Goal: Task Accomplishment & Management: Manage account settings

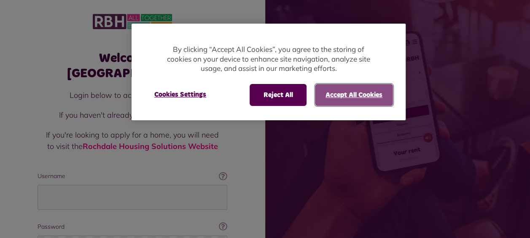
click at [327, 91] on button "Accept All Cookies" at bounding box center [354, 95] width 78 height 22
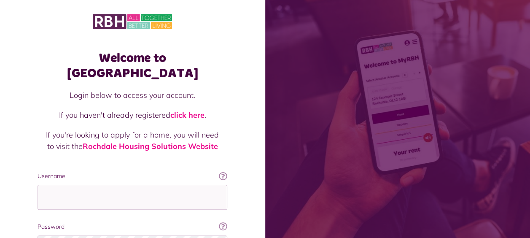
scroll to position [84, 0]
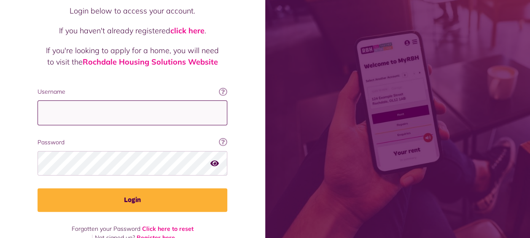
click at [78, 100] on input "Username" at bounding box center [133, 112] width 190 height 25
type input "**********"
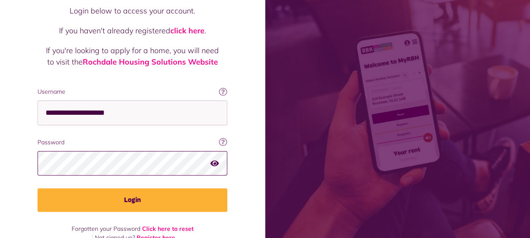
click at [38, 188] on button "Login" at bounding box center [133, 200] width 190 height 24
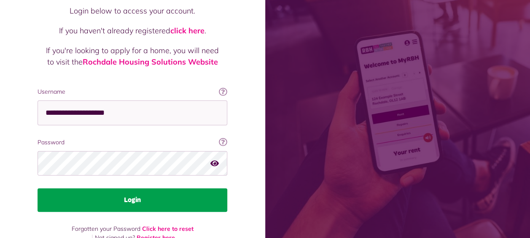
click at [143, 188] on button "Login" at bounding box center [133, 200] width 190 height 24
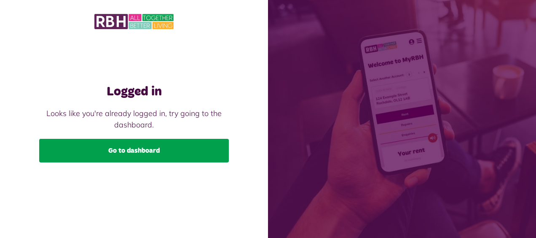
click at [152, 151] on link "Go to dashboard" at bounding box center [134, 151] width 190 height 24
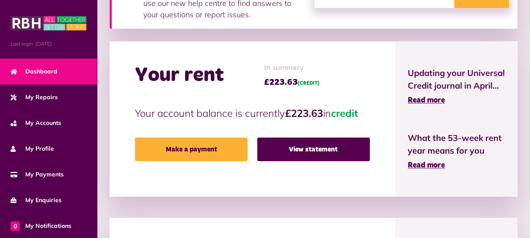
scroll to position [169, 0]
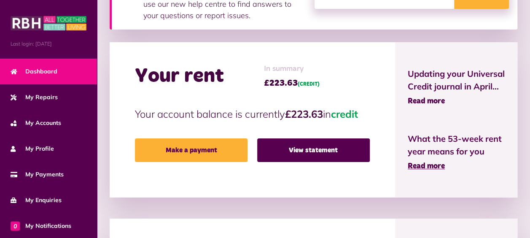
click at [435, 105] on span "Read more" at bounding box center [426, 101] width 37 height 8
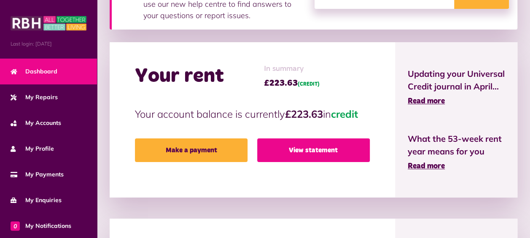
click at [321, 150] on link "View statement" at bounding box center [313, 150] width 113 height 24
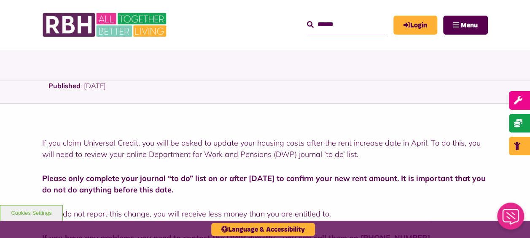
scroll to position [42, 0]
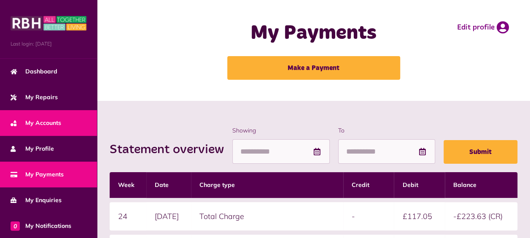
click at [42, 123] on span "My Accounts" at bounding box center [36, 123] width 51 height 9
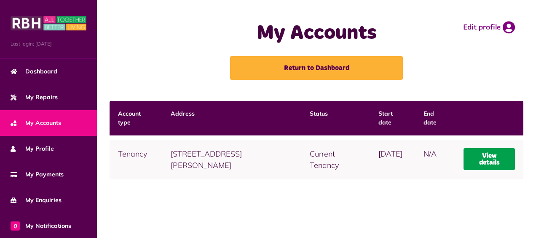
click at [492, 159] on link "View details" at bounding box center [489, 159] width 51 height 22
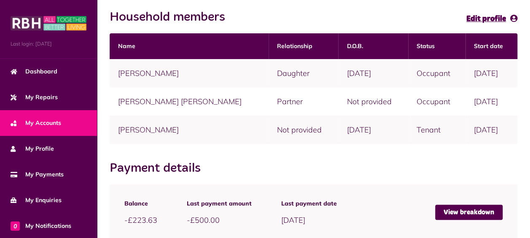
scroll to position [211, 0]
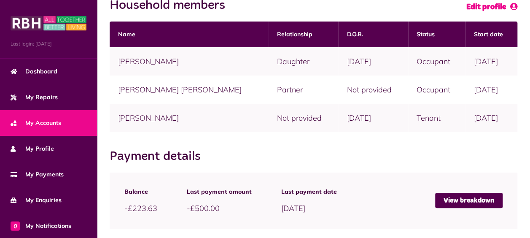
click at [490, 7] on span "Edit profile" at bounding box center [486, 7] width 40 height 8
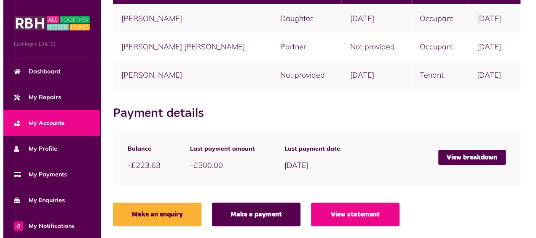
scroll to position [254, 0]
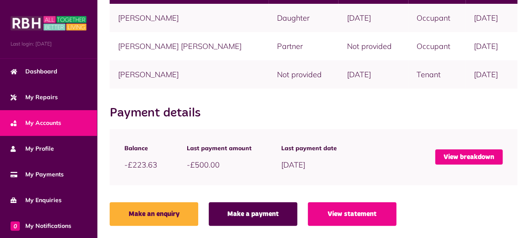
click at [472, 156] on link "View breakdown" at bounding box center [468, 156] width 67 height 15
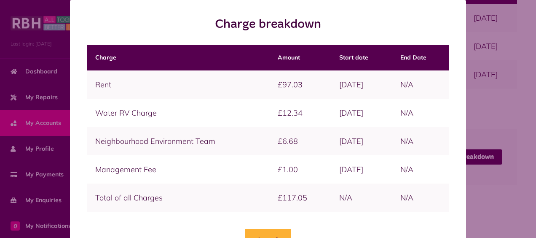
scroll to position [35, 0]
